Goal: Task Accomplishment & Management: Manage account settings

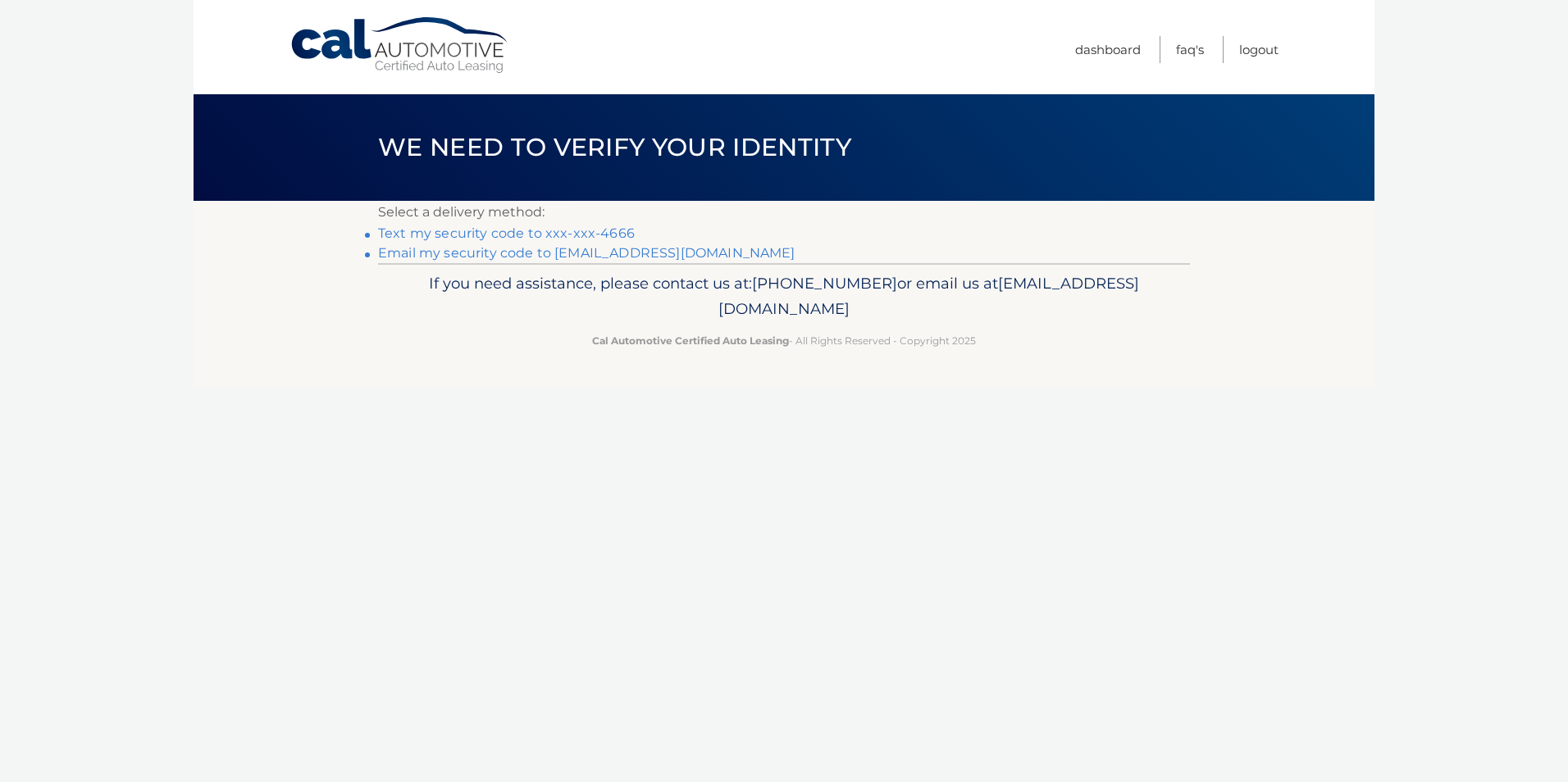
click at [478, 231] on link "Text my security code to xxx-xxx-4666" at bounding box center [506, 233] width 257 height 15
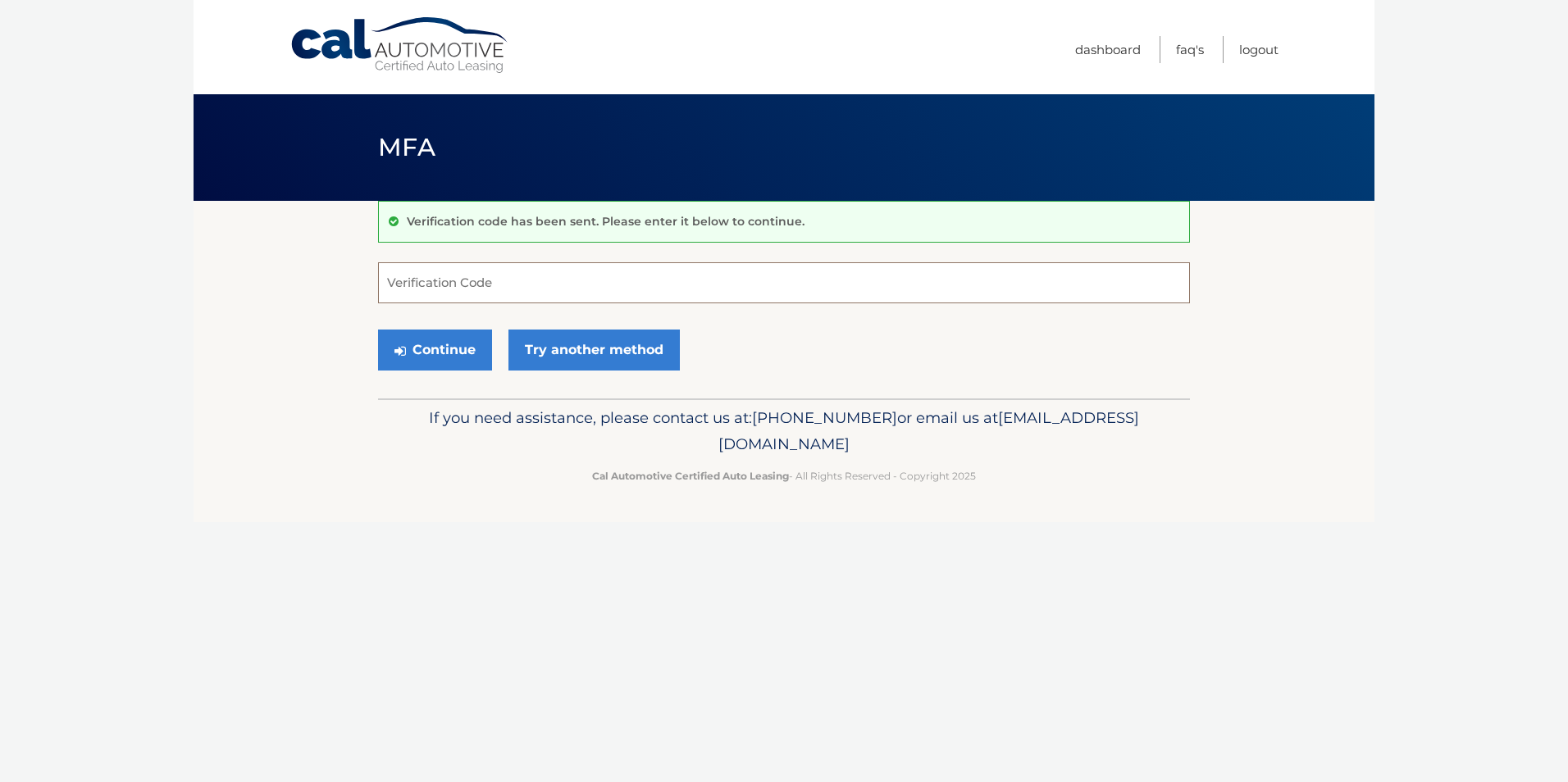
click at [507, 299] on input "Verification Code" at bounding box center [784, 282] width 812 height 41
type input "438192"
click at [425, 349] on button "Continue" at bounding box center [434, 350] width 114 height 41
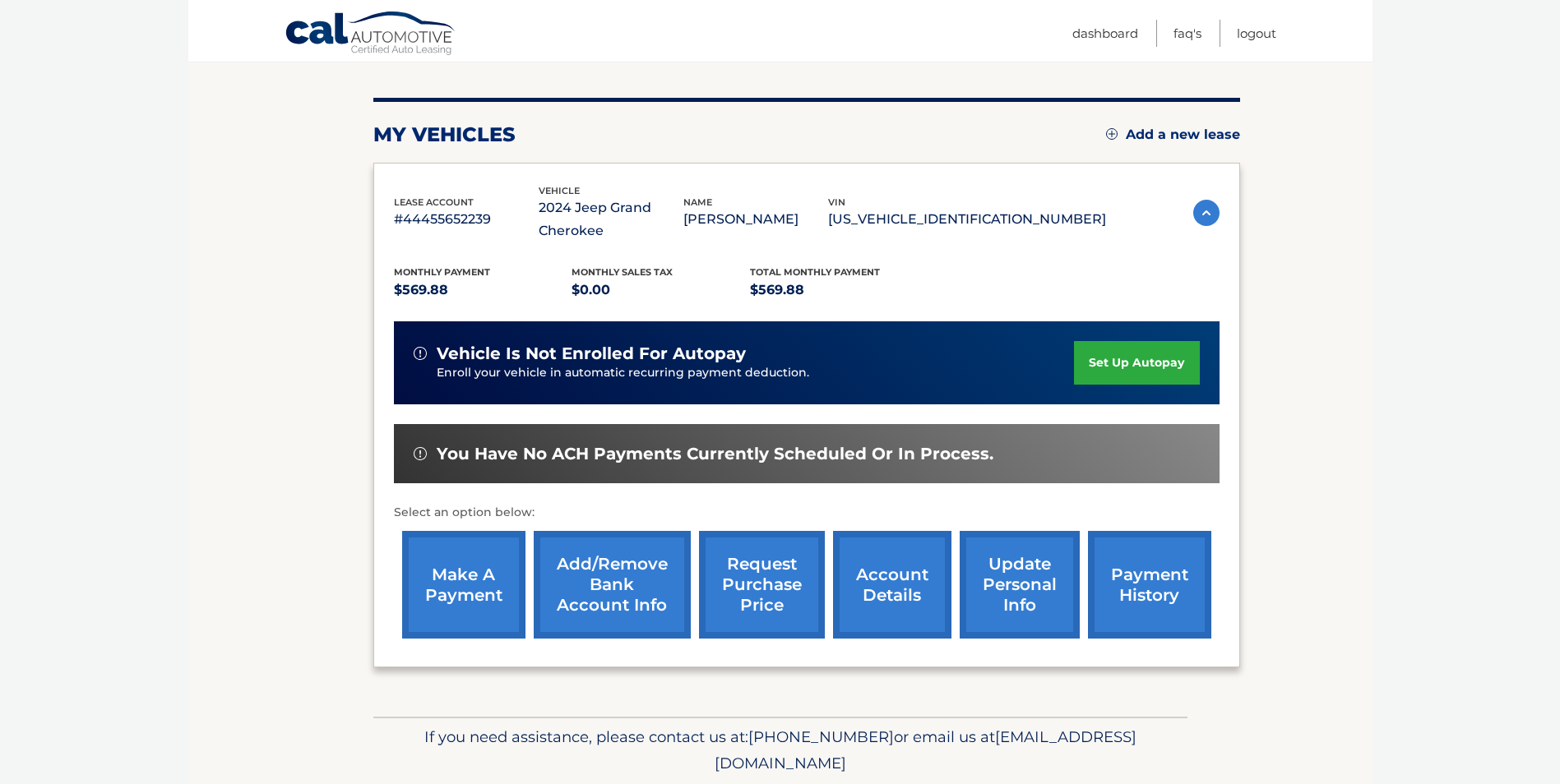
scroll to position [235, 0]
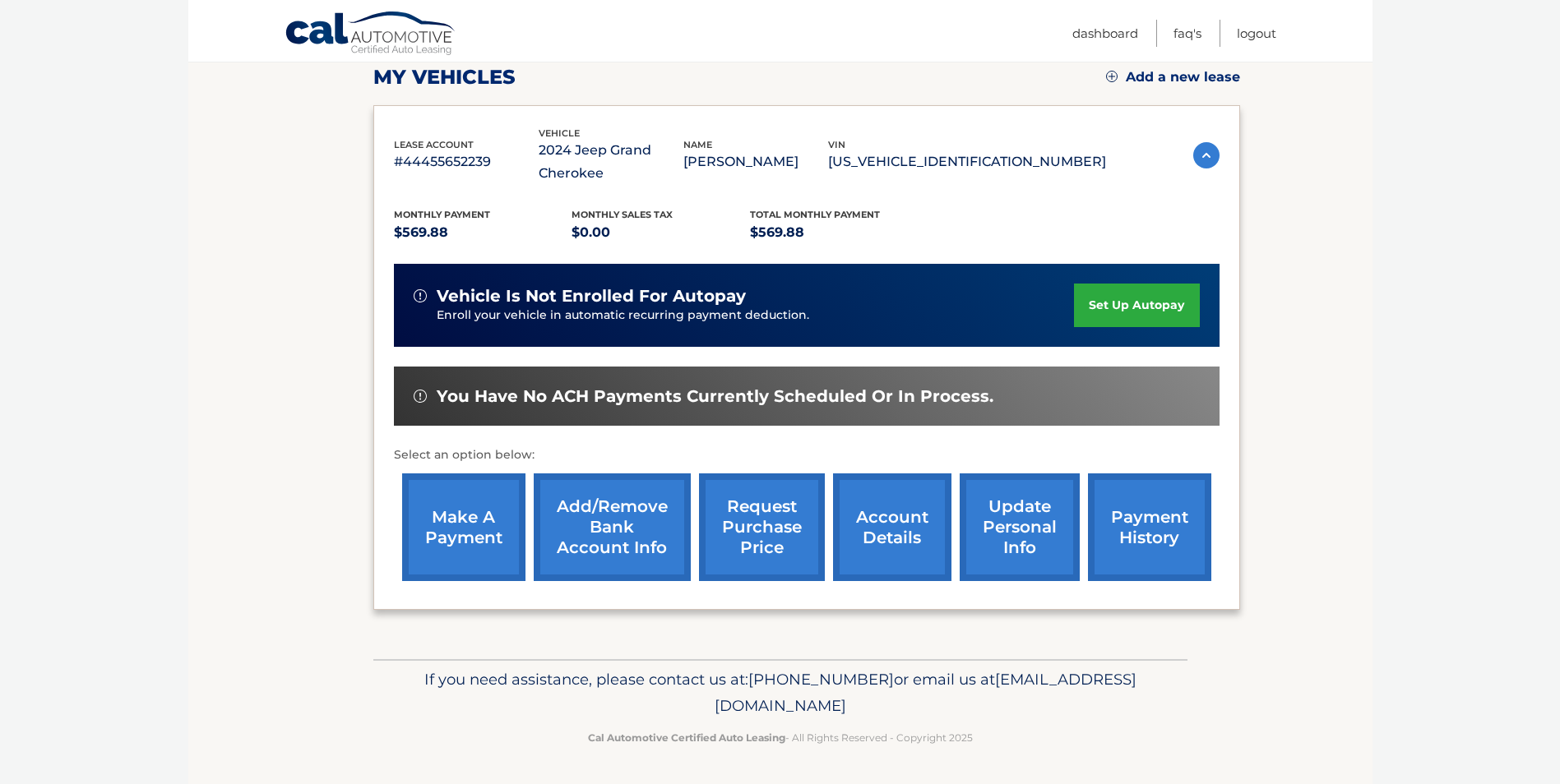
click at [466, 536] on link "make a payment" at bounding box center [464, 528] width 123 height 108
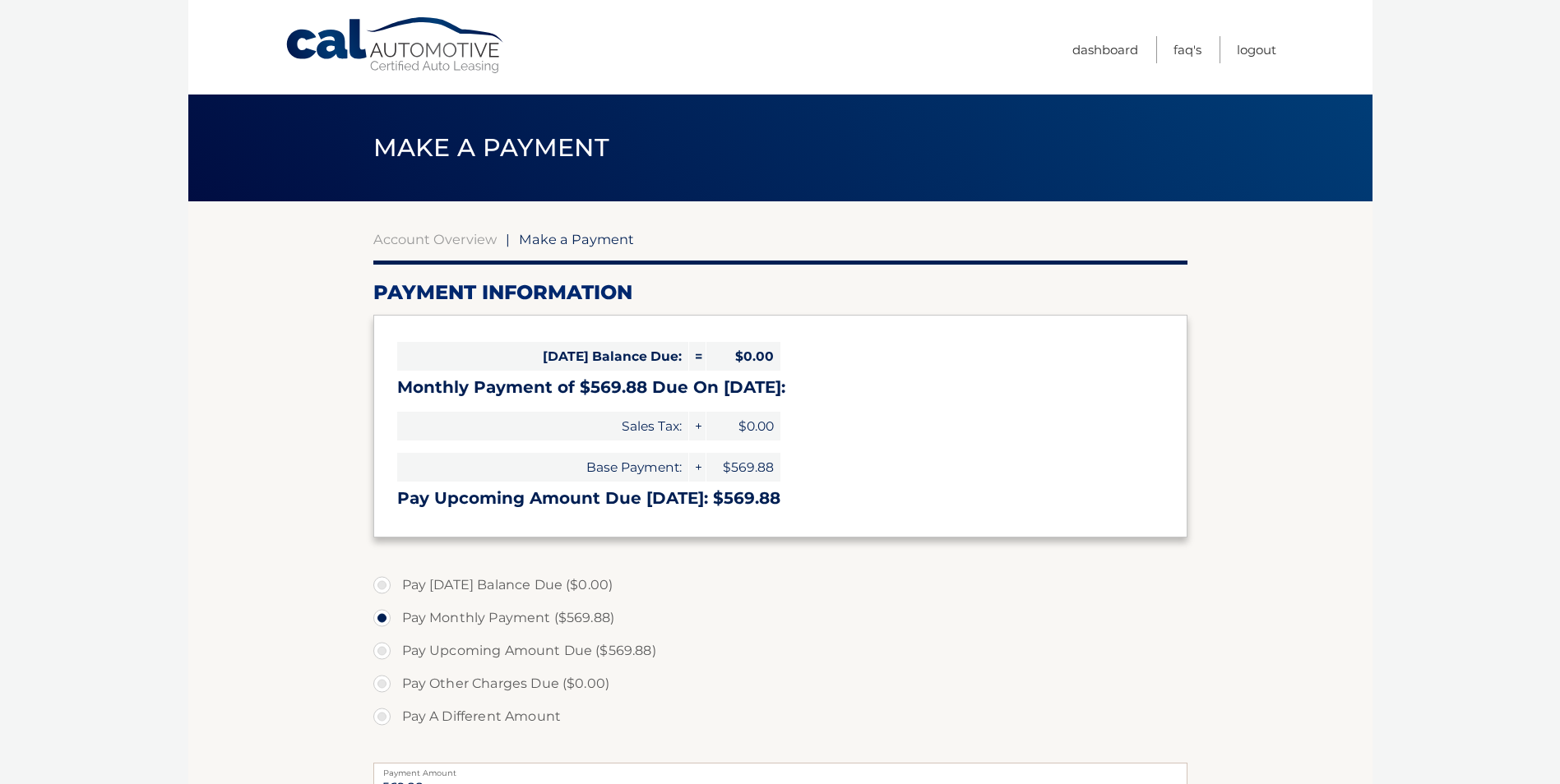
select select "NWRiYzhiODQtMmNkNS00NDYwLTgxYzUtOTRjOWVhNjdhZWQz"
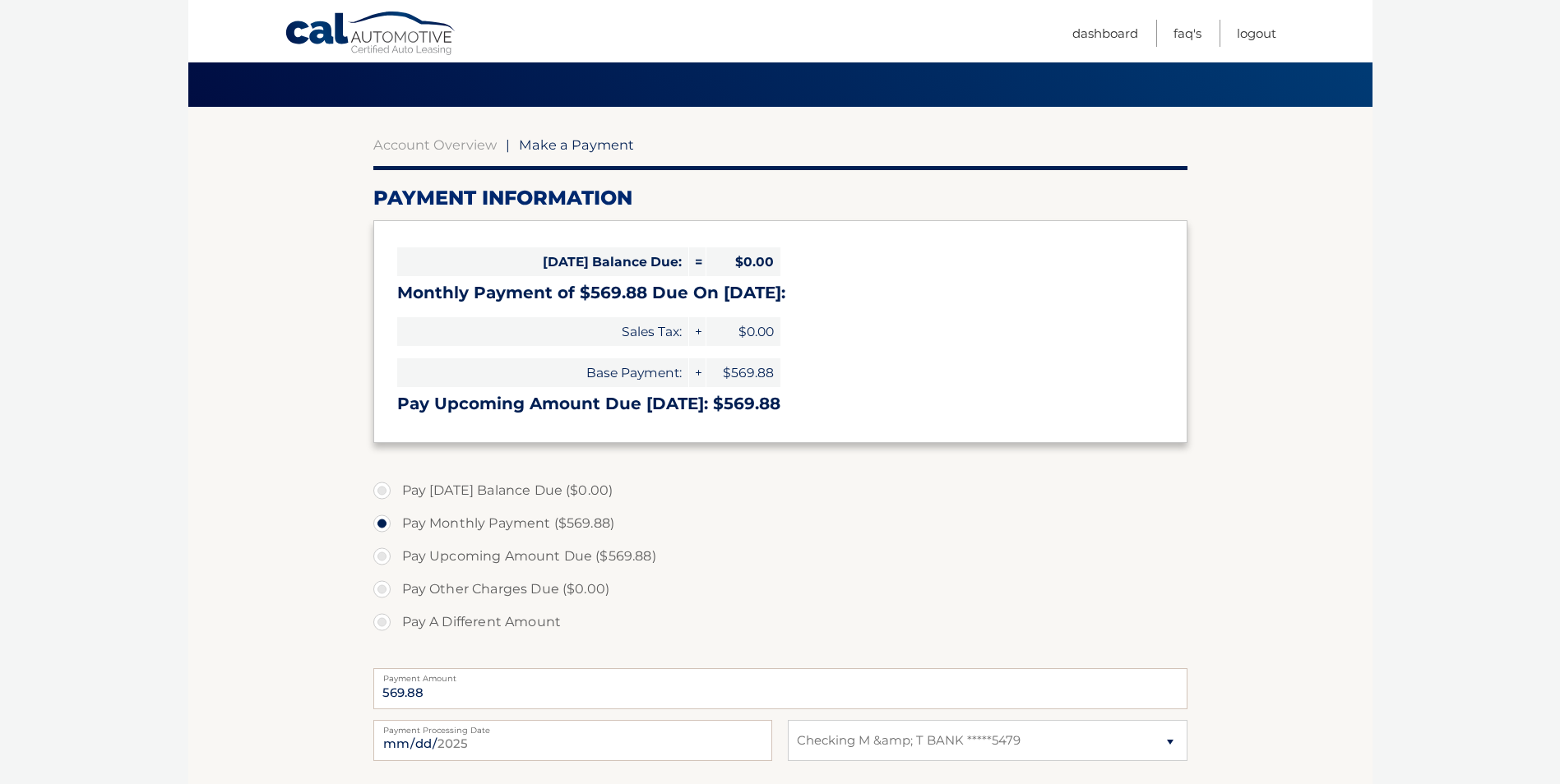
scroll to position [246, 0]
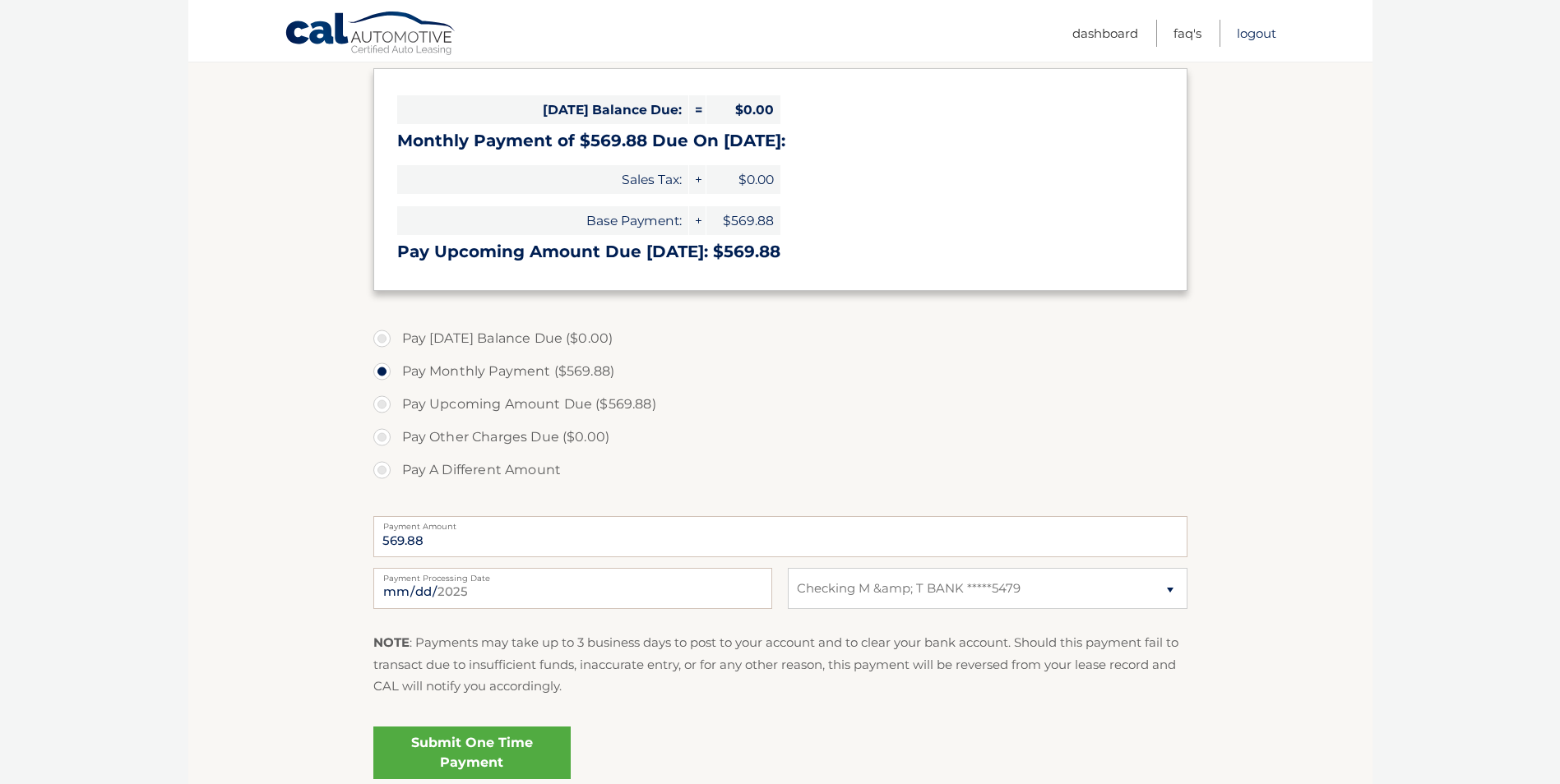
click at [1246, 35] on link "Logout" at bounding box center [1256, 34] width 39 height 27
